Goal: Book appointment/travel/reservation

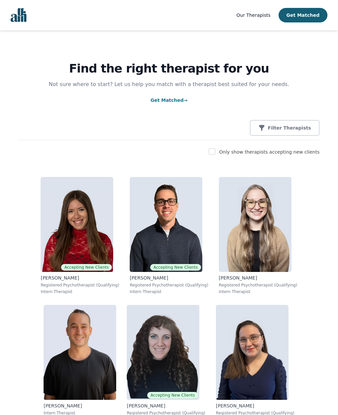
click at [215, 151] on input "checkbox" at bounding box center [211, 151] width 7 height 7
checkbox input "true"
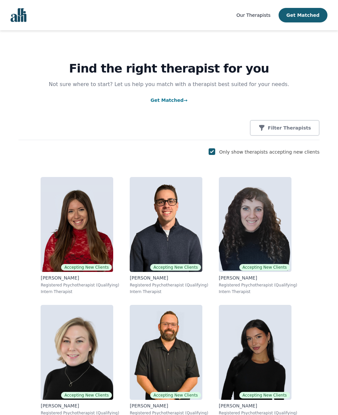
click at [294, 129] on p "Filter Therapists" at bounding box center [288, 128] width 43 height 7
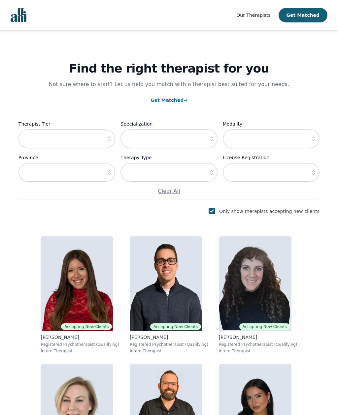
click at [109, 141] on icon "button" at bounding box center [109, 139] width 7 height 7
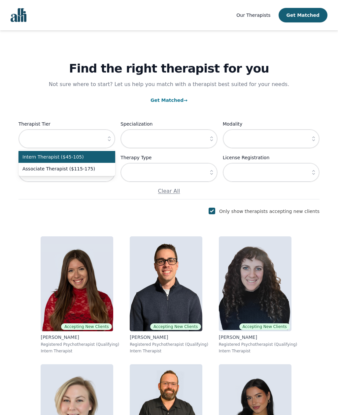
click at [100, 160] on span "Intern Therapist ($45-105)" at bounding box center [62, 157] width 81 height 7
type input "Intern Therapist ($45-105)"
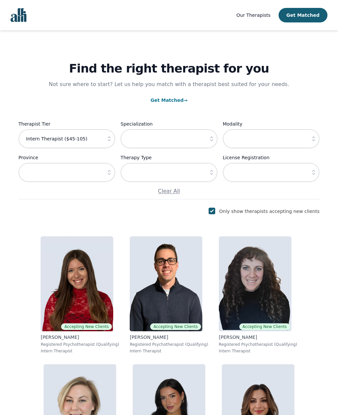
click at [209, 178] on button "button" at bounding box center [211, 172] width 12 height 19
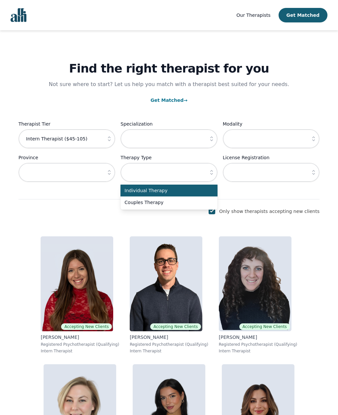
click at [182, 202] on span "Couples Therapy" at bounding box center [164, 202] width 81 height 7
type input "Couples Therapy"
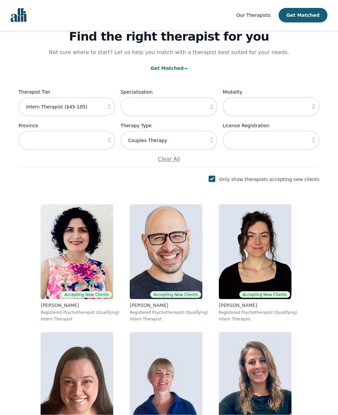
scroll to position [83, 0]
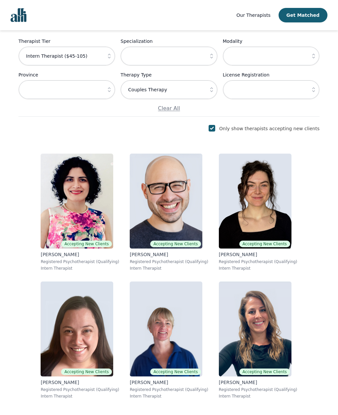
click at [182, 211] on img at bounding box center [166, 201] width 73 height 95
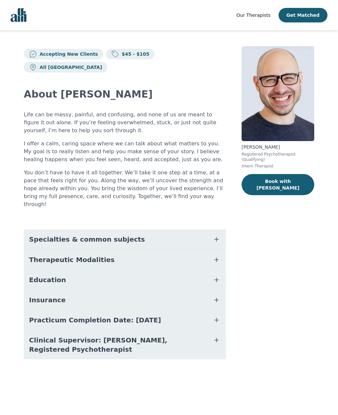
click at [291, 177] on button "Book with [PERSON_NAME]" at bounding box center [277, 184] width 73 height 21
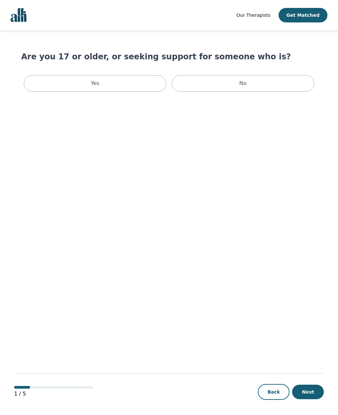
click at [49, 81] on div "Yes" at bounding box center [95, 83] width 142 height 16
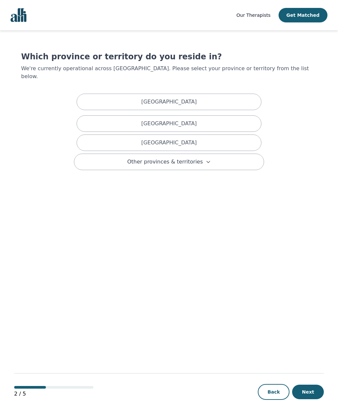
click at [251, 95] on div "[GEOGRAPHIC_DATA]" at bounding box center [169, 102] width 185 height 16
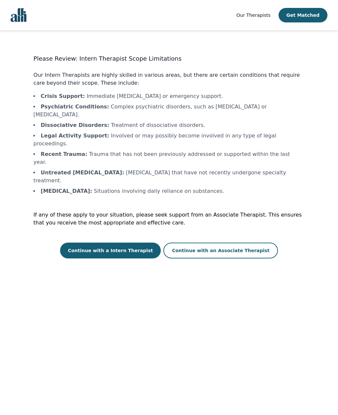
click at [126, 243] on button "Continue with a Intern Therapist" at bounding box center [110, 251] width 101 height 16
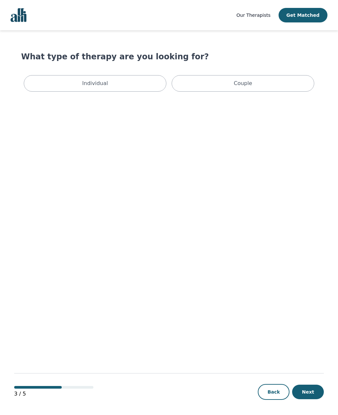
click at [252, 87] on div "Couple" at bounding box center [242, 83] width 142 height 16
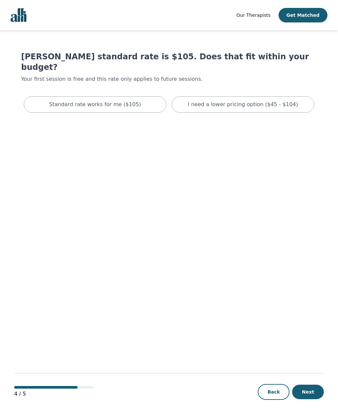
click at [46, 96] on div "Standard rate works for me ($105)" at bounding box center [95, 104] width 142 height 16
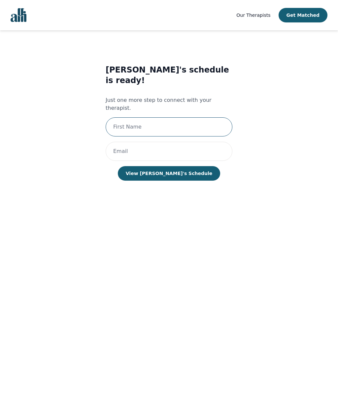
click at [150, 117] on input "text" at bounding box center [169, 126] width 127 height 19
type input "M"
type input "[PERSON_NAME]"
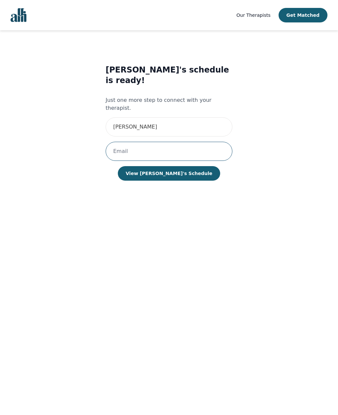
click at [141, 142] on input "email" at bounding box center [169, 151] width 127 height 19
type input "[EMAIL_ADDRESS][PERSON_NAME][DOMAIN_NAME]"
click at [186, 166] on button "View [PERSON_NAME]'s Schedule" at bounding box center [169, 173] width 102 height 15
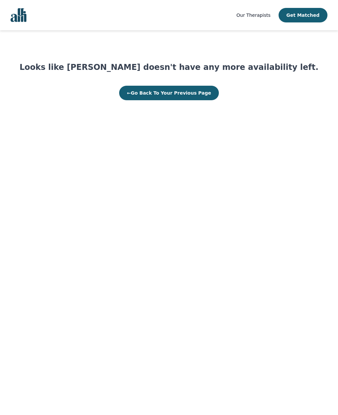
click at [188, 96] on button "← Go Back To Your Previous Page" at bounding box center [169, 93] width 100 height 15
click at [195, 97] on button "← Go Back To Your Previous Page" at bounding box center [169, 93] width 100 height 15
click at [191, 96] on button "← Go Back To Your Previous Page" at bounding box center [169, 93] width 100 height 15
click at [301, 15] on button "Get Matched" at bounding box center [302, 15] width 49 height 15
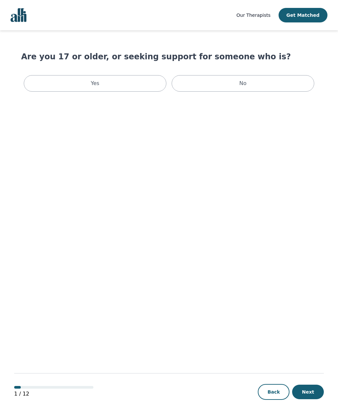
click at [150, 82] on div "Yes" at bounding box center [95, 83] width 142 height 16
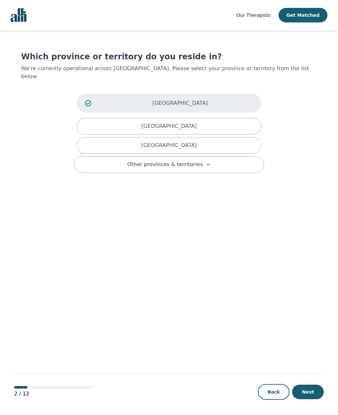
click at [234, 99] on p "[GEOGRAPHIC_DATA]" at bounding box center [180, 103] width 146 height 8
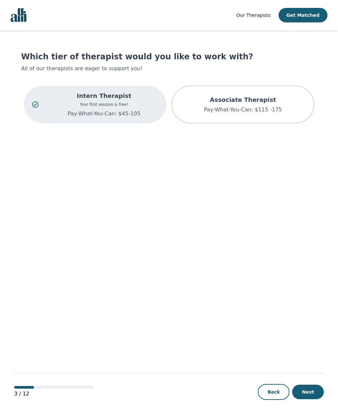
click at [141, 100] on p "Intern Therapist" at bounding box center [104, 95] width 108 height 9
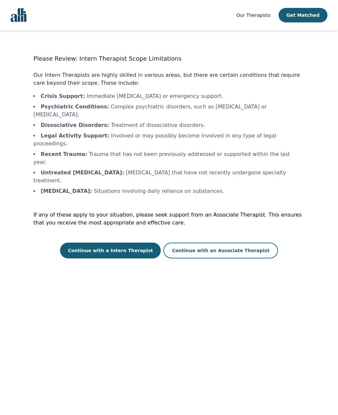
click at [144, 243] on button "Continue with a Intern Therapist" at bounding box center [110, 251] width 101 height 16
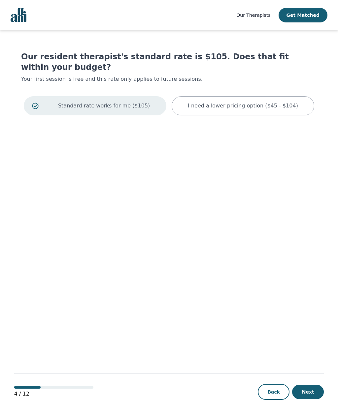
click at [148, 102] on p "Standard rate works for me ($105)" at bounding box center [104, 106] width 108 height 8
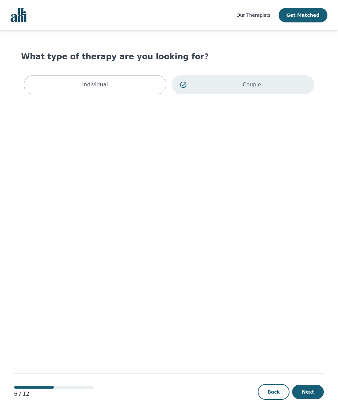
click at [261, 90] on div "Couple" at bounding box center [242, 84] width 142 height 19
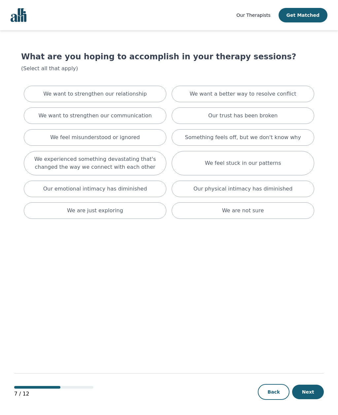
click at [145, 97] on div "We want to strengthen our relationship" at bounding box center [95, 94] width 142 height 16
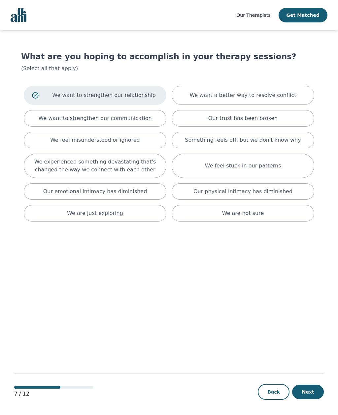
click at [277, 121] on div "Our trust has been broken" at bounding box center [242, 118] width 142 height 16
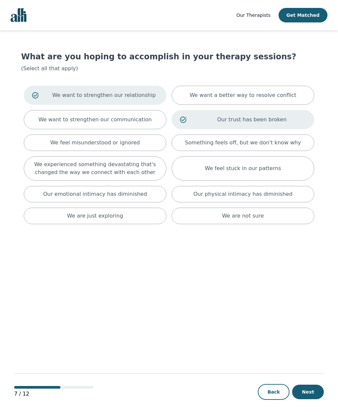
click at [259, 143] on p "Something feels off, but we don't know why" at bounding box center [243, 143] width 116 height 8
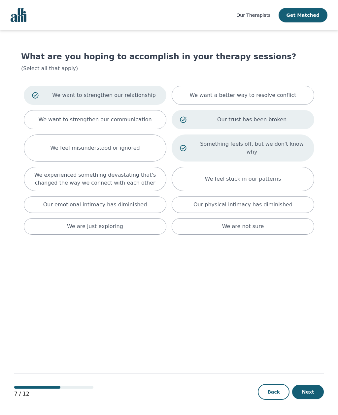
click at [278, 93] on p "We want a better way to resolve conflict" at bounding box center [242, 95] width 107 height 8
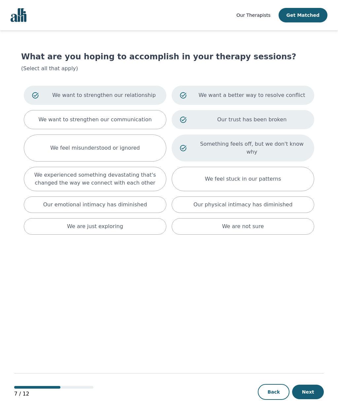
click at [311, 399] on button "Next" at bounding box center [308, 392] width 32 height 15
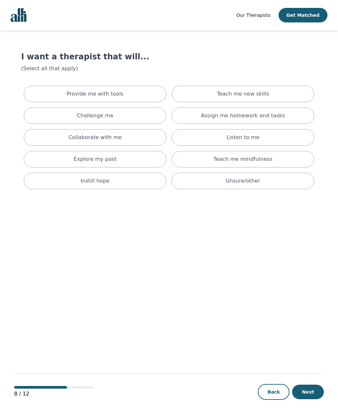
click at [145, 96] on div "Provide me with tools" at bounding box center [95, 94] width 142 height 16
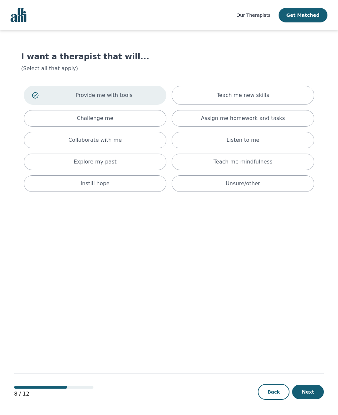
click at [199, 93] on div "Teach me new skills" at bounding box center [242, 95] width 142 height 19
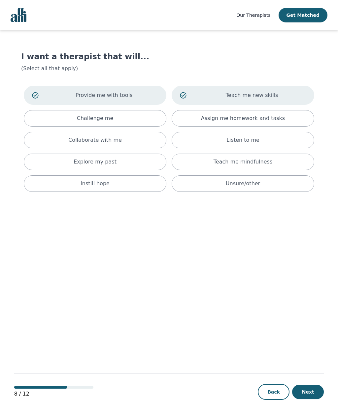
click at [291, 121] on div "Assign me homework and tasks" at bounding box center [242, 118] width 142 height 16
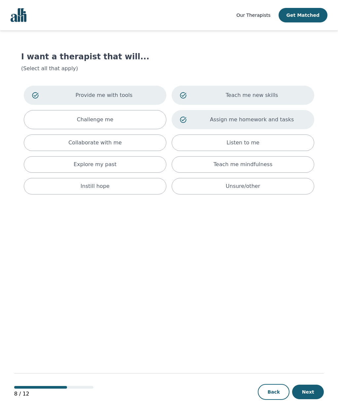
click at [309, 399] on button "Next" at bounding box center [308, 392] width 32 height 15
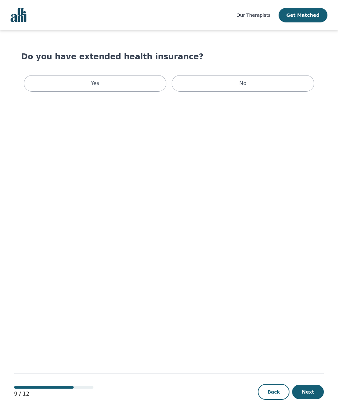
click at [144, 83] on div "Yes" at bounding box center [95, 83] width 142 height 16
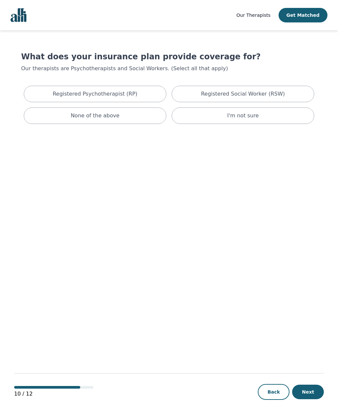
click at [152, 94] on div "Registered Psychotherapist (RP)" at bounding box center [95, 94] width 142 height 16
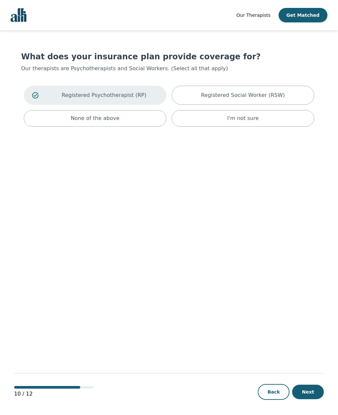
click at [253, 123] on div "I'm not sure" at bounding box center [242, 118] width 142 height 16
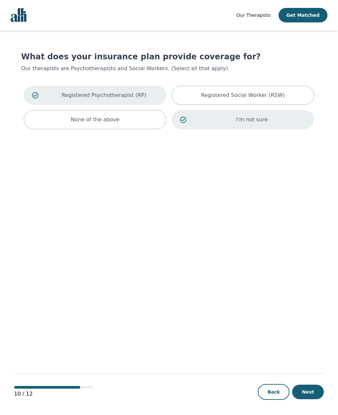
click at [254, 121] on p "I'm not sure" at bounding box center [252, 120] width 108 height 8
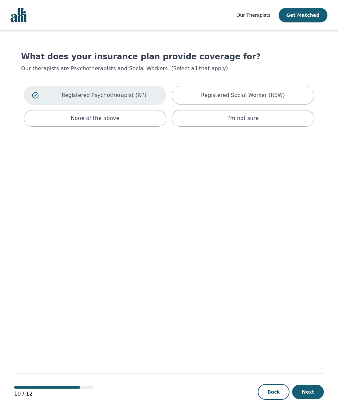
click at [313, 399] on button "Next" at bounding box center [308, 392] width 32 height 15
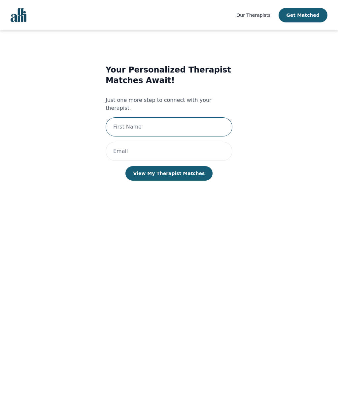
click at [160, 121] on input "text" at bounding box center [169, 126] width 127 height 19
type input "[PERSON_NAME]"
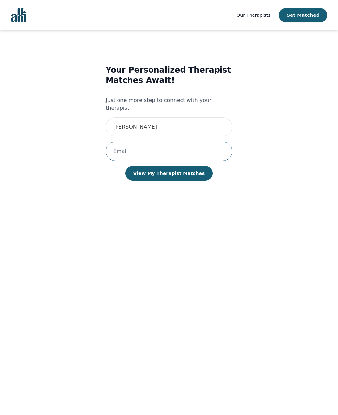
click at [133, 142] on input "email" at bounding box center [169, 151] width 127 height 19
type input "[EMAIL_ADDRESS][PERSON_NAME]"
click at [183, 169] on button "View My Therapist Matches" at bounding box center [168, 173] width 87 height 15
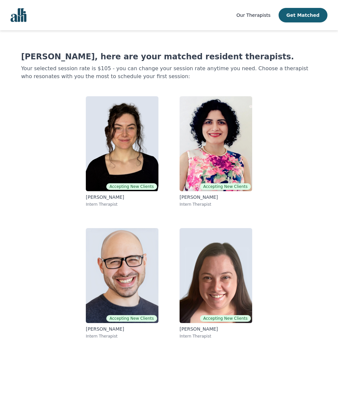
click at [138, 151] on img at bounding box center [122, 143] width 73 height 95
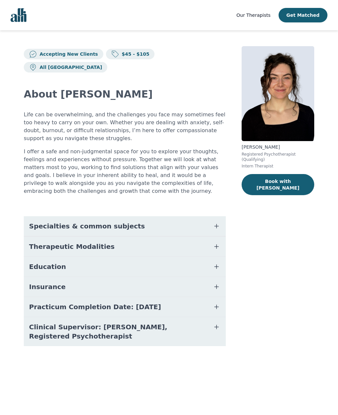
click at [275, 176] on button "Book with [PERSON_NAME]" at bounding box center [277, 184] width 73 height 21
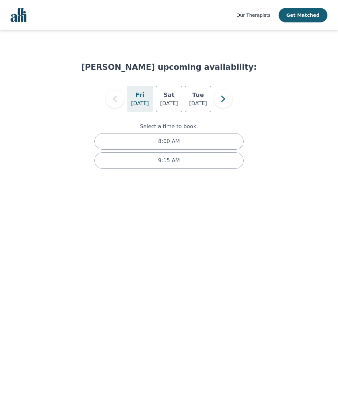
click at [227, 99] on icon "button" at bounding box center [222, 98] width 13 height 13
click at [170, 101] on p "[DATE]" at bounding box center [169, 104] width 18 height 8
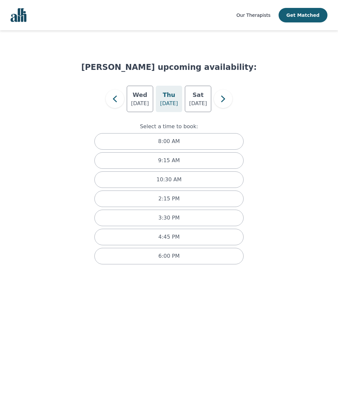
click at [203, 260] on div "6:00 PM" at bounding box center [168, 256] width 149 height 16
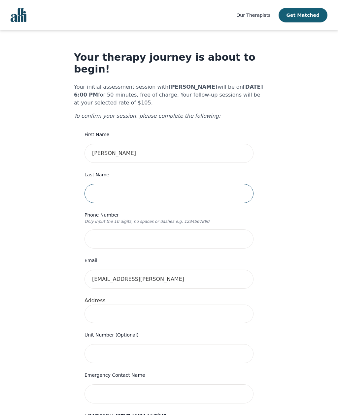
click at [171, 184] on input "text" at bounding box center [168, 193] width 169 height 19
click at [308, 230] on div "Your therapy journey is about to begin! Your initial assessment session with [P…" at bounding box center [169, 326] width 322 height 592
click at [161, 184] on input "You g" at bounding box center [168, 193] width 169 height 19
type input "Young"
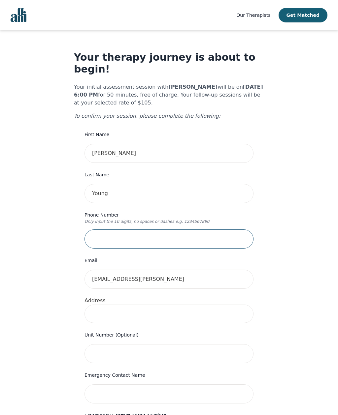
click at [123, 230] on input "tel" at bounding box center [168, 239] width 169 height 19
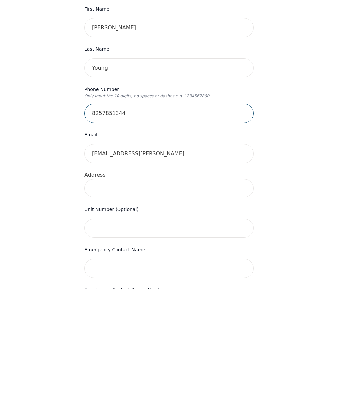
type input "8257851344"
click at [183, 305] on input at bounding box center [168, 314] width 169 height 18
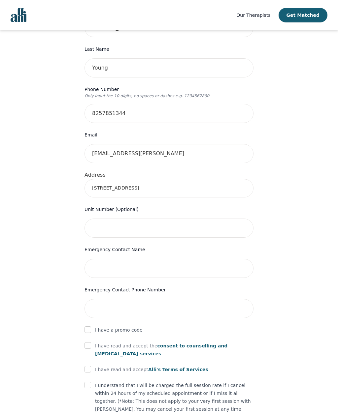
type input "[STREET_ADDRESS]"
click at [114, 219] on input "text" at bounding box center [168, 228] width 169 height 19
type input "2101"
click at [121, 259] on input "text" at bounding box center [168, 268] width 169 height 19
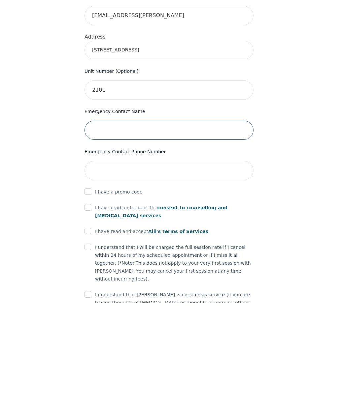
scroll to position [153, 0]
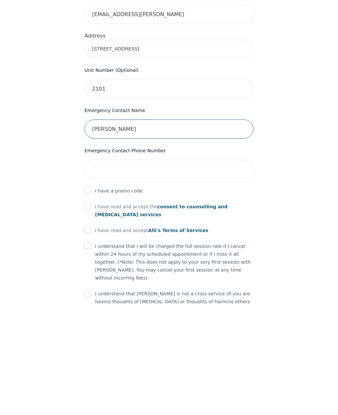
type input "[PERSON_NAME]"
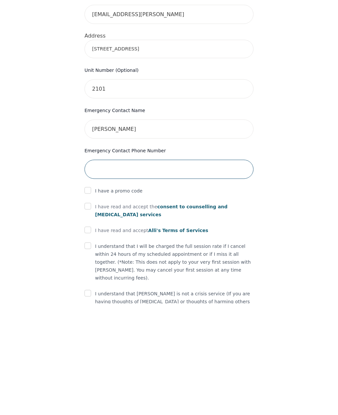
click at [124, 271] on input "tel" at bounding box center [168, 280] width 169 height 19
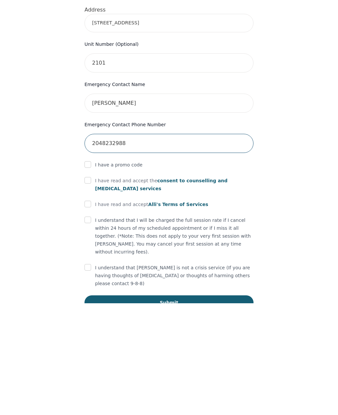
type input "2048232988"
click at [88, 376] on input "checkbox" at bounding box center [87, 379] width 7 height 7
checkbox input "true"
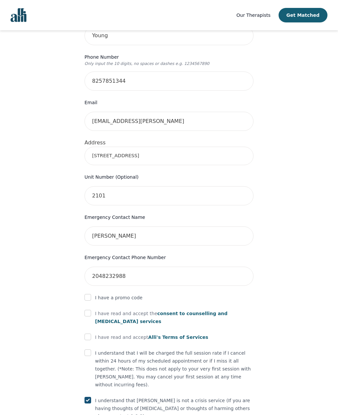
click at [87, 350] on input "checkbox" at bounding box center [87, 353] width 7 height 7
checkbox input "true"
click at [90, 332] on form "First Name [PERSON_NAME] Last Name [PERSON_NAME] Phone Number Only input the 10…" at bounding box center [168, 208] width 169 height 470
click at [91, 334] on input "checkbox" at bounding box center [87, 337] width 7 height 7
checkbox input "true"
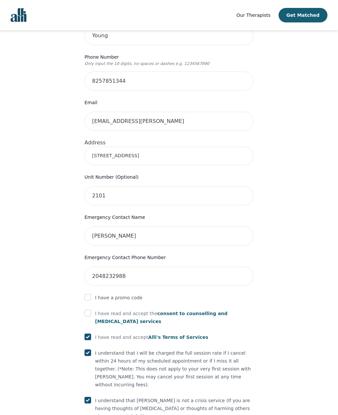
click at [88, 310] on input "checkbox" at bounding box center [87, 313] width 7 height 7
checkbox input "true"
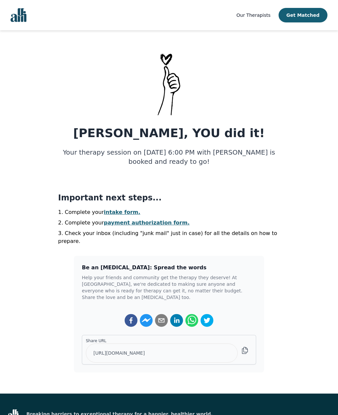
click at [117, 211] on link "intake form." at bounding box center [122, 212] width 37 height 6
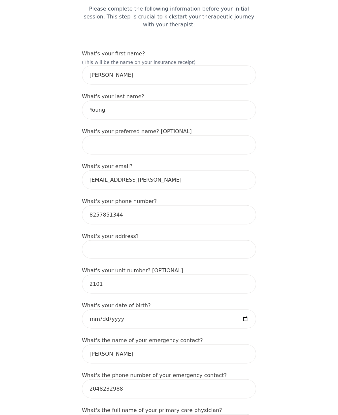
scroll to position [73, 0]
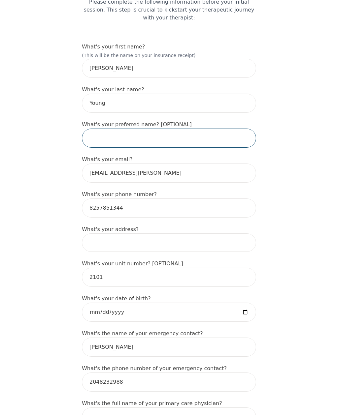
click at [130, 141] on input "text" at bounding box center [169, 138] width 174 height 19
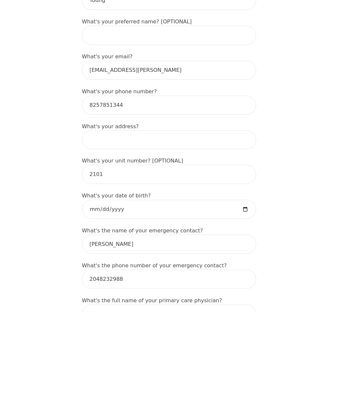
click at [113, 233] on input at bounding box center [169, 242] width 174 height 18
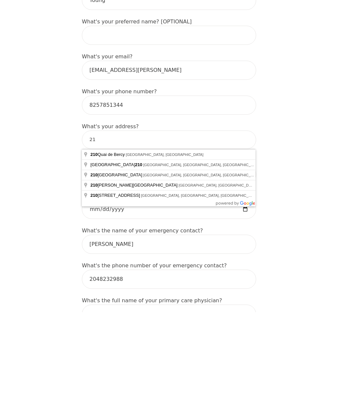
type input "2"
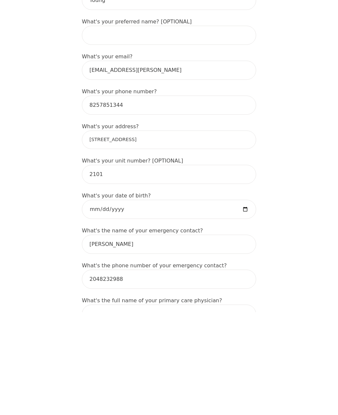
scroll to position [176, 0]
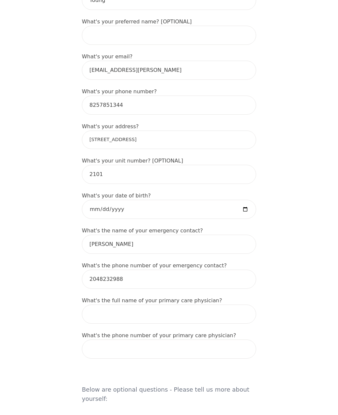
type input "[STREET_ADDRESS]"
click at [197, 215] on input "date" at bounding box center [169, 209] width 174 height 19
click at [166, 213] on input "[DATE]" at bounding box center [169, 209] width 174 height 19
click at [165, 212] on input "[DATE]" at bounding box center [169, 209] width 174 height 19
type input "[DATE]"
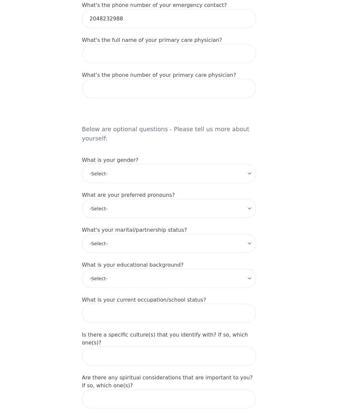
scroll to position [437, 0]
click at [247, 169] on select "-Select- [DEMOGRAPHIC_DATA] [DEMOGRAPHIC_DATA] [DEMOGRAPHIC_DATA] [DEMOGRAPHIC_…" at bounding box center [169, 173] width 174 height 19
select select "[DEMOGRAPHIC_DATA]"
click at [181, 202] on select "-Select- he/him she/her they/them ze/zir xe/xem ey/em ve/ver tey/ter e/e per/pe…" at bounding box center [169, 208] width 174 height 19
select select "he/him"
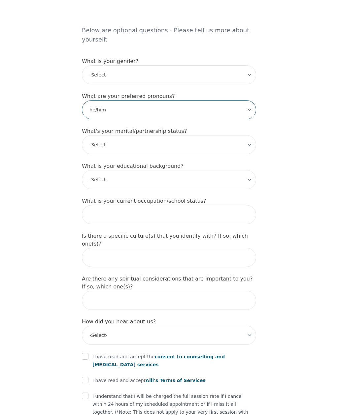
scroll to position [553, 0]
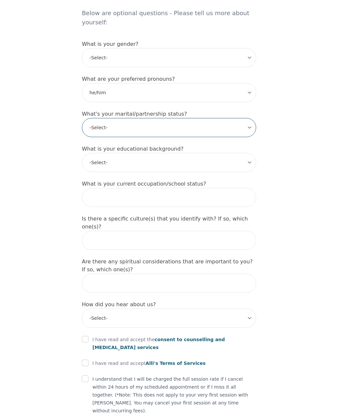
click at [248, 120] on select "-Select- Single Partnered Married Common Law Widowed Separated Divorced" at bounding box center [169, 127] width 174 height 19
select select "Married"
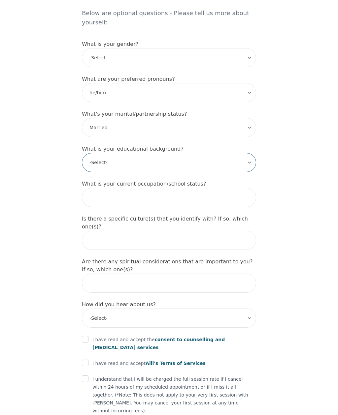
click at [185, 157] on select "-Select- Less than high school High school Associate degree Bachelor degree Mas…" at bounding box center [169, 162] width 174 height 19
select select "High school"
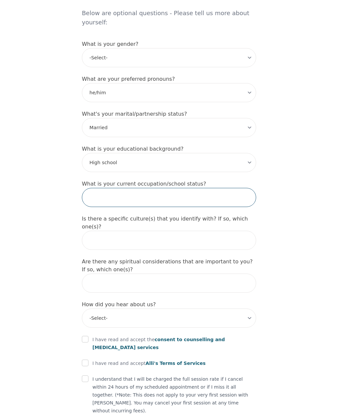
click at [162, 189] on input "text" at bounding box center [169, 197] width 174 height 19
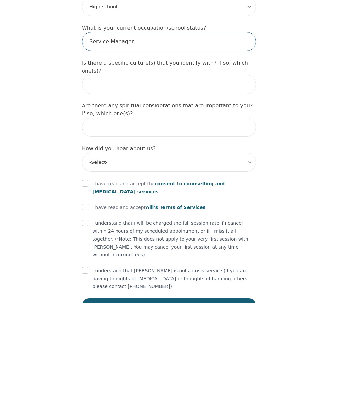
scroll to position [600, 0]
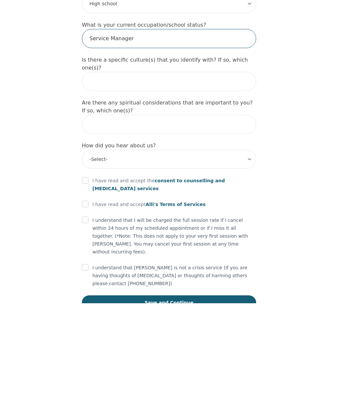
type input "Service Manager"
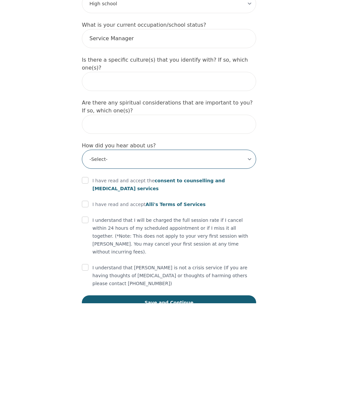
click at [251, 262] on select "-Select- Physician/Specialist Friend Facebook Instagram Google Search Google Ad…" at bounding box center [169, 271] width 174 height 19
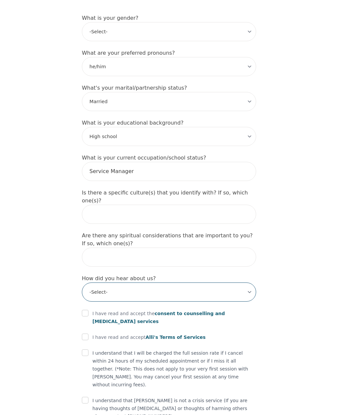
select select "Other"
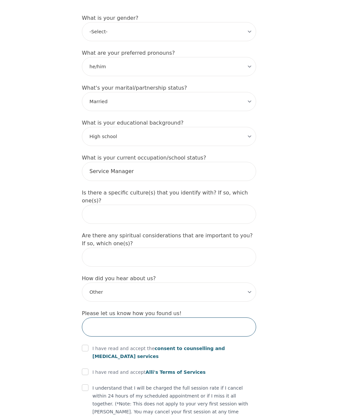
click at [119, 318] on input "text" at bounding box center [169, 327] width 174 height 19
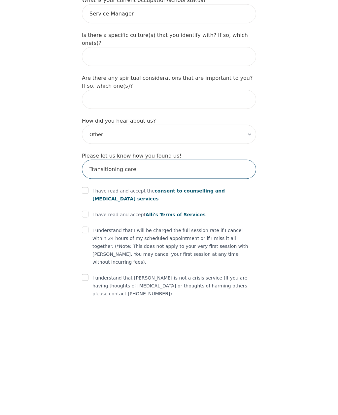
type input "Transitioning care"
click at [85, 299] on input "checkbox" at bounding box center [85, 302] width 7 height 7
checkbox input "true"
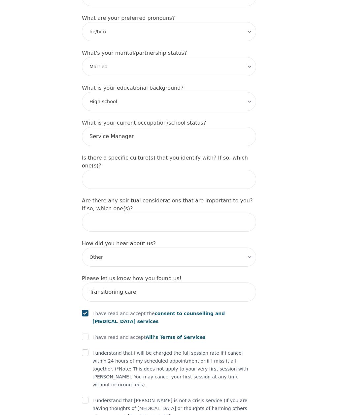
click at [86, 334] on input "checkbox" at bounding box center [85, 337] width 7 height 7
checkbox input "true"
click at [88, 350] on input "checkbox" at bounding box center [85, 353] width 7 height 7
checkbox input "true"
click at [92, 397] on div "I understand that [PERSON_NAME] is not a crisis service (If you are having thou…" at bounding box center [169, 409] width 174 height 24
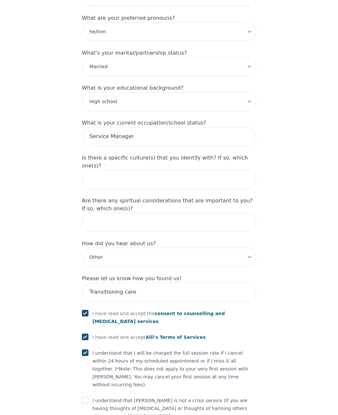
click at [84, 397] on input "checkbox" at bounding box center [85, 400] width 7 height 7
checkbox input "true"
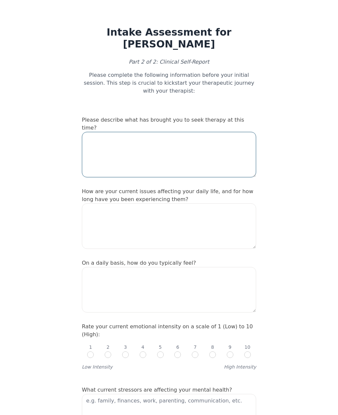
click at [158, 139] on textarea at bounding box center [169, 155] width 174 height 46
type textarea "Our marriage is in crisis"
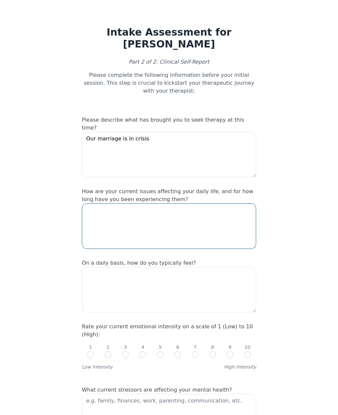
click at [150, 203] on textarea at bounding box center [169, 226] width 174 height 46
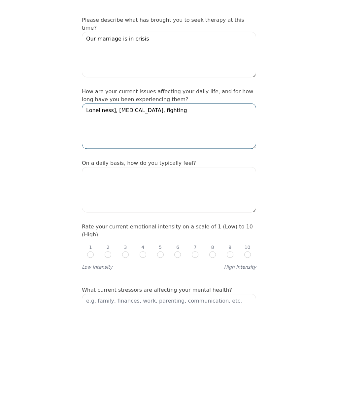
type textarea "Loneliness], [MEDICAL_DATA], fighting"
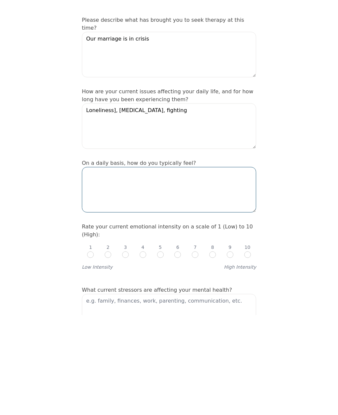
click at [177, 267] on textarea at bounding box center [169, 290] width 174 height 46
type textarea "Up and down"
click at [180, 352] on input "radio" at bounding box center [177, 355] width 7 height 7
radio input "true"
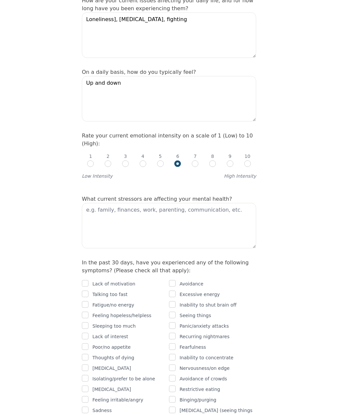
scroll to position [203, 0]
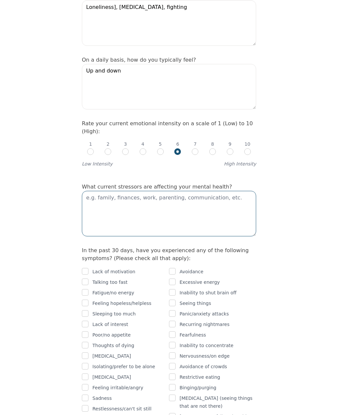
click at [128, 191] on textarea at bounding box center [169, 214] width 174 height 46
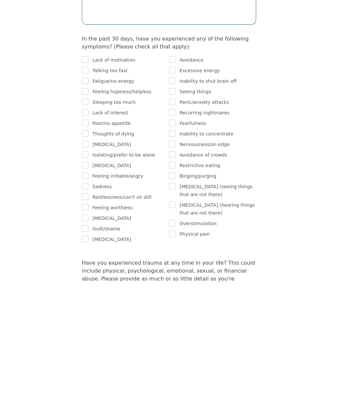
scroll to position [289, 0]
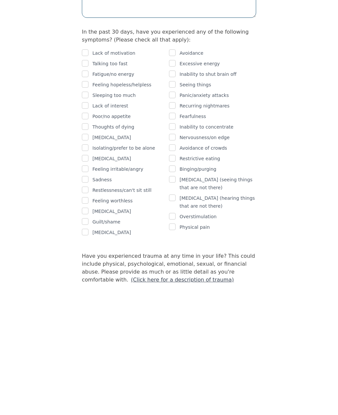
type textarea "Marriage"
click at [85, 277] on input "checkbox" at bounding box center [85, 280] width 7 height 7
checkbox input "true"
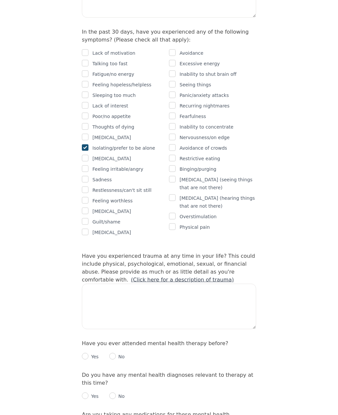
click at [84, 176] on input "checkbox" at bounding box center [85, 179] width 7 height 7
checkbox input "true"
click at [164, 144] on div "Isolating/prefer to be alone" at bounding box center [125, 148] width 87 height 8
click at [174, 144] on input "checkbox" at bounding box center [172, 147] width 7 height 7
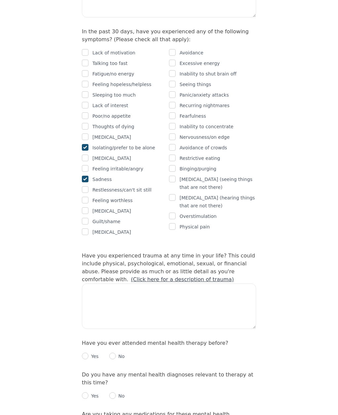
checkbox input "true"
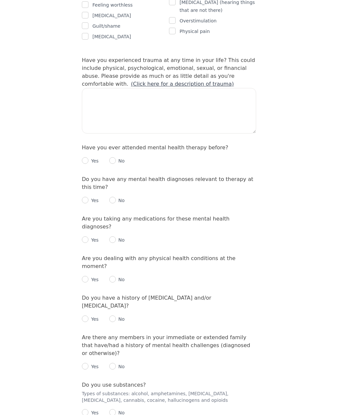
scroll to position [624, 0]
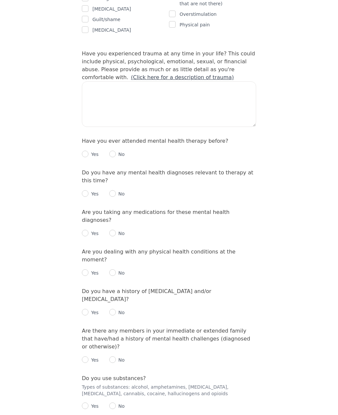
click at [88, 151] on input "radio" at bounding box center [85, 154] width 7 height 7
radio input "true"
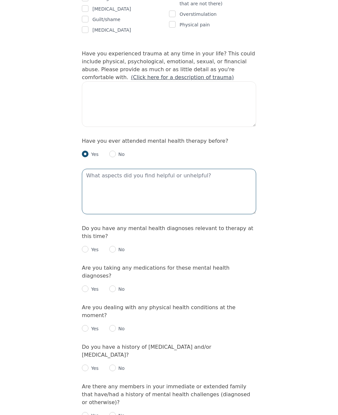
click at [98, 169] on textarea at bounding box center [169, 192] width 174 height 46
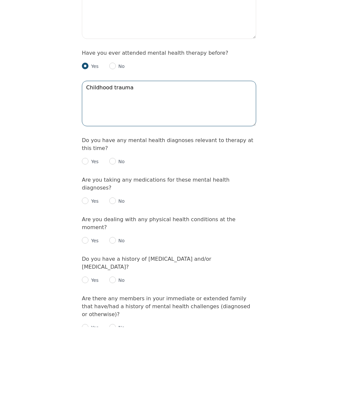
type textarea "Childhood trauma"
click at [115, 246] on input "radio" at bounding box center [112, 249] width 7 height 7
radio input "true"
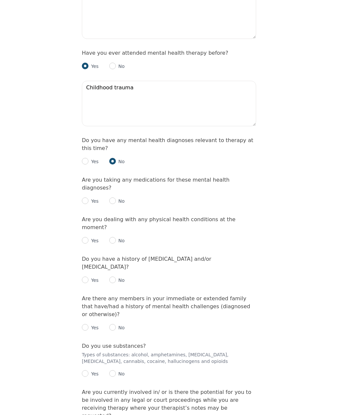
click at [115, 198] on input "radio" at bounding box center [112, 201] width 7 height 7
radio input "true"
click at [115, 237] on input "radio" at bounding box center [112, 240] width 7 height 7
radio input "true"
click at [118, 277] on p "No" at bounding box center [120, 280] width 9 height 7
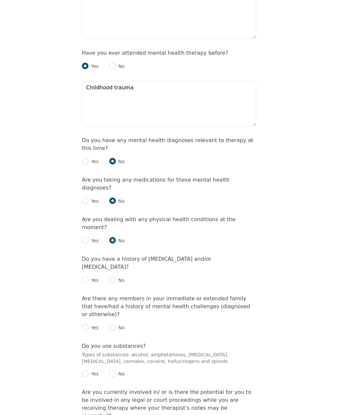
click at [115, 277] on input "radio" at bounding box center [112, 280] width 7 height 7
radio input "true"
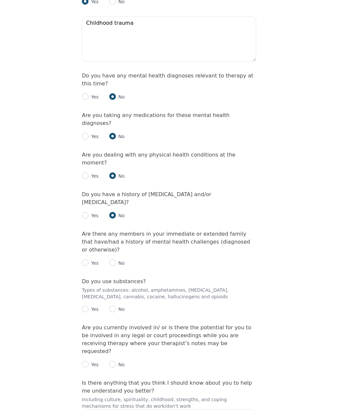
scroll to position [793, 0]
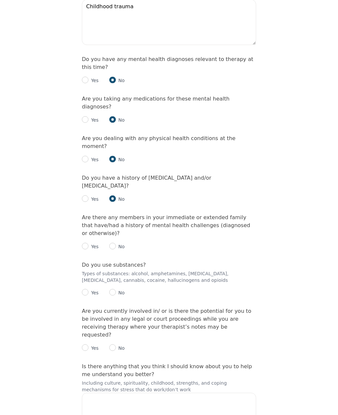
click at [115, 243] on input "radio" at bounding box center [112, 246] width 7 height 7
radio input "true"
click at [117, 289] on p "No" at bounding box center [120, 292] width 9 height 7
click at [114, 289] on input "radio" at bounding box center [112, 292] width 7 height 7
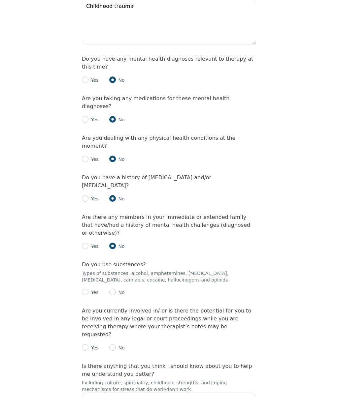
radio input "true"
click at [119, 345] on p "No" at bounding box center [120, 348] width 9 height 7
click at [117, 345] on p "No" at bounding box center [120, 348] width 9 height 7
click at [119, 345] on p "No" at bounding box center [120, 348] width 9 height 7
click at [113, 344] on input "radio" at bounding box center [112, 347] width 7 height 7
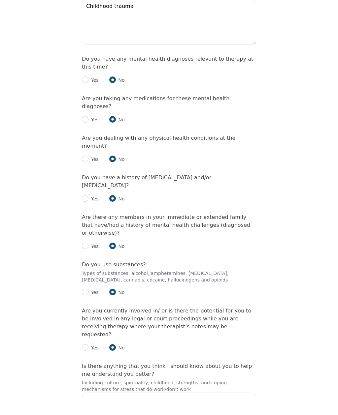
radio input "true"
click at [137, 393] on textarea at bounding box center [169, 416] width 174 height 46
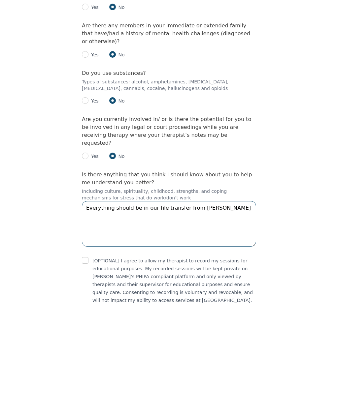
type textarea "Everything should be in our file transfer from [PERSON_NAME]"
click at [86, 369] on input "checkbox" at bounding box center [85, 372] width 7 height 7
checkbox input "true"
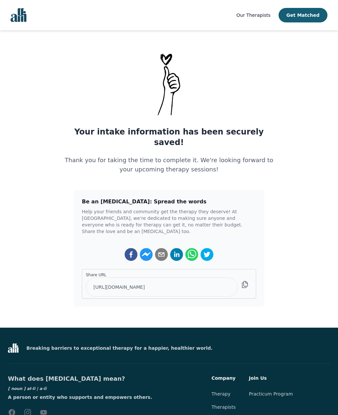
scroll to position [2, 0]
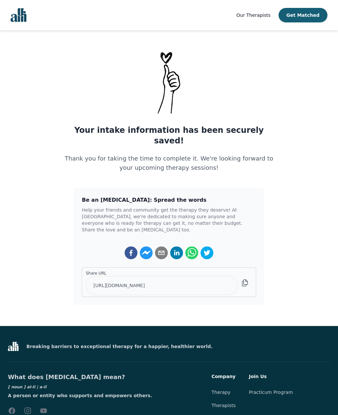
click at [210, 141] on div "Your intake information has been securely saved! Thank you for taking the time …" at bounding box center [169, 151] width 222 height 53
click at [215, 154] on p "Thank you for taking the time to complete it. We're looking forward to your upc…" at bounding box center [169, 163] width 222 height 18
click at [212, 154] on p "Thank you for taking the time to complete it. We're looking forward to your upc…" at bounding box center [169, 163] width 222 height 18
click at [218, 154] on p "Thank you for taking the time to complete it. We're looking forward to your upc…" at bounding box center [169, 163] width 222 height 18
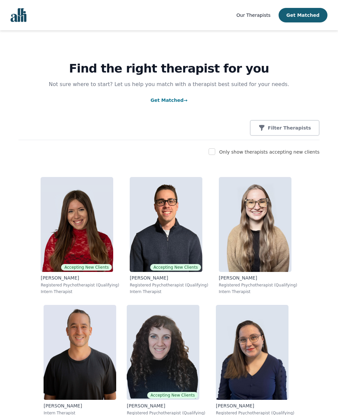
click at [180, 226] on img at bounding box center [166, 224] width 73 height 95
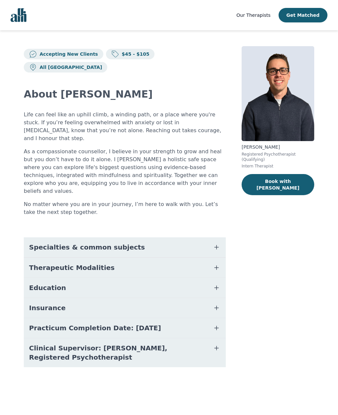
click at [214, 243] on span "button" at bounding box center [216, 247] width 8 height 9
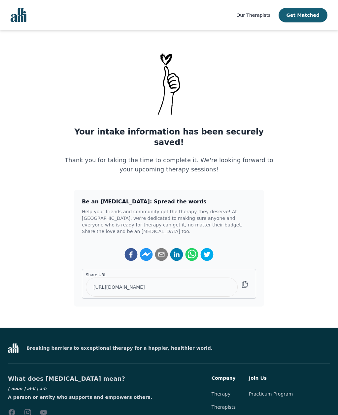
scroll to position [23, 0]
